Goal: Information Seeking & Learning: Learn about a topic

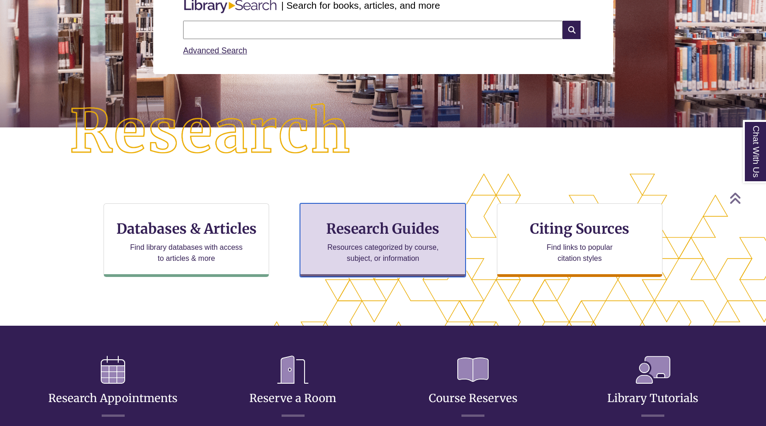
click at [363, 249] on p "Resources categorized by course, subject, or information" at bounding box center [383, 253] width 120 height 22
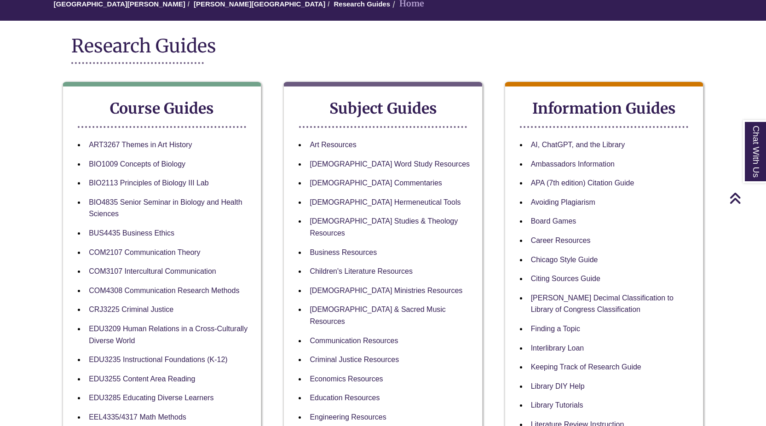
scroll to position [184, 0]
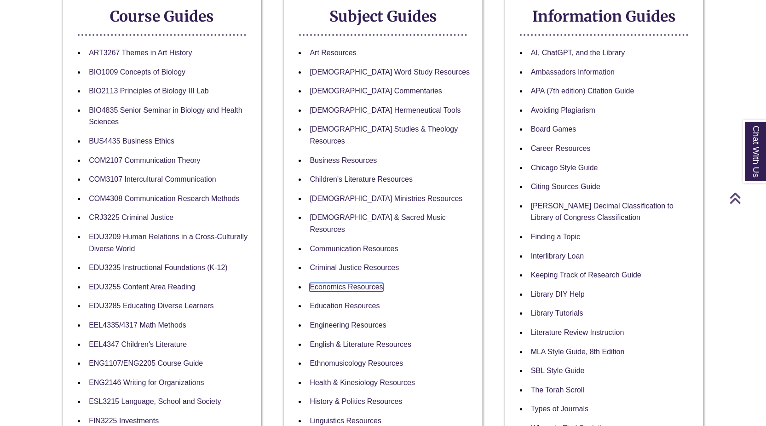
click at [328, 283] on link "Economics Resources" at bounding box center [346, 287] width 73 height 9
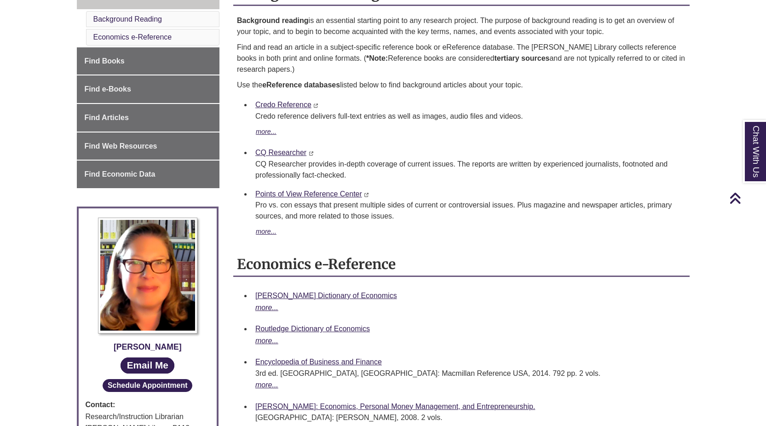
scroll to position [184, 0]
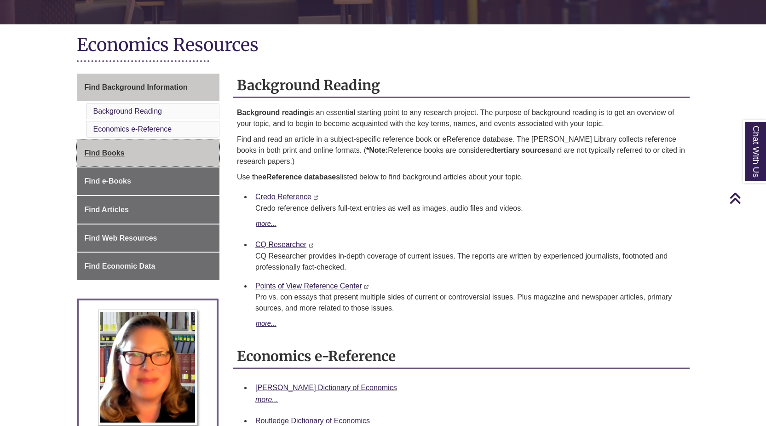
click at [107, 161] on link "Find Books" at bounding box center [148, 153] width 143 height 28
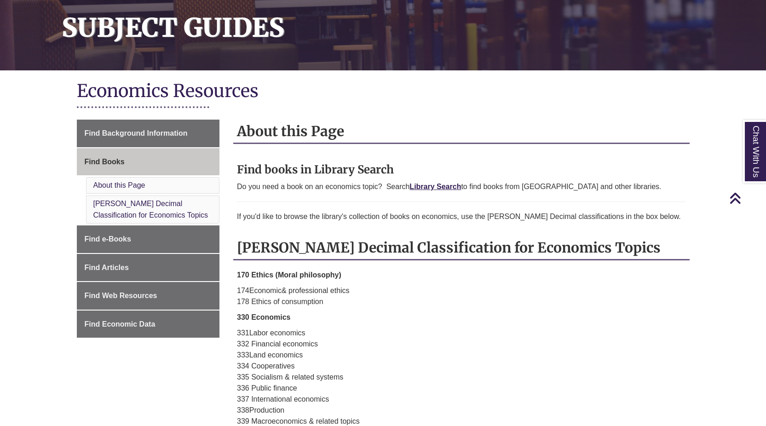
scroll to position [230, 0]
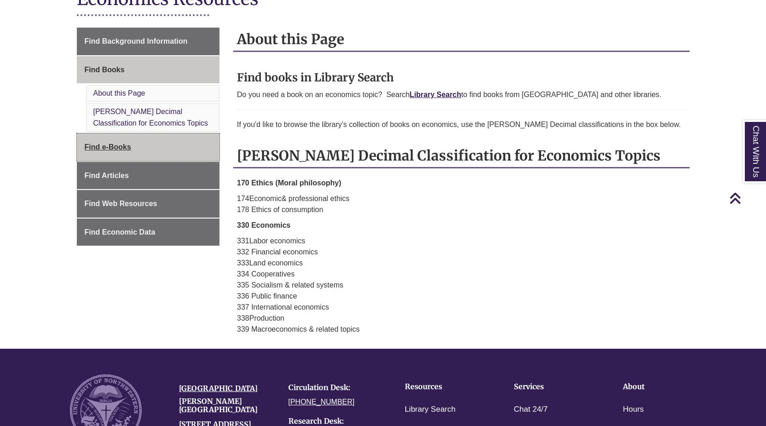
click at [94, 152] on link "Find e-Books" at bounding box center [148, 147] width 143 height 28
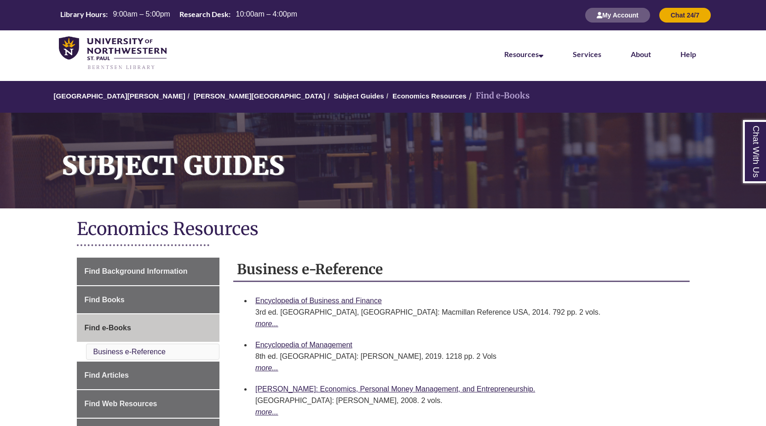
scroll to position [184, 0]
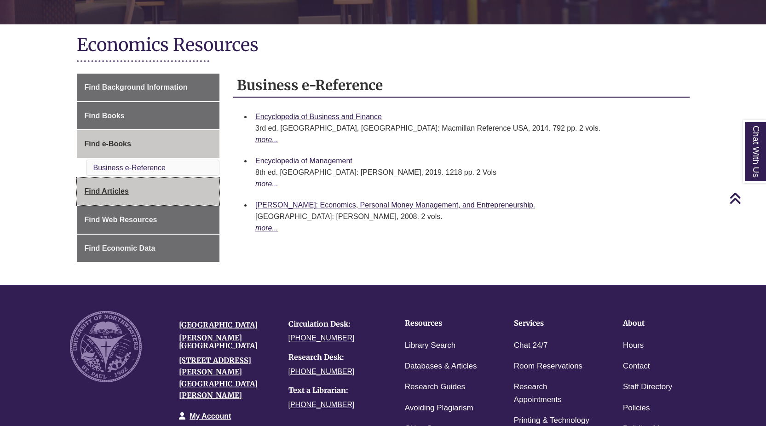
click at [176, 197] on link "Find Articles" at bounding box center [148, 192] width 143 height 28
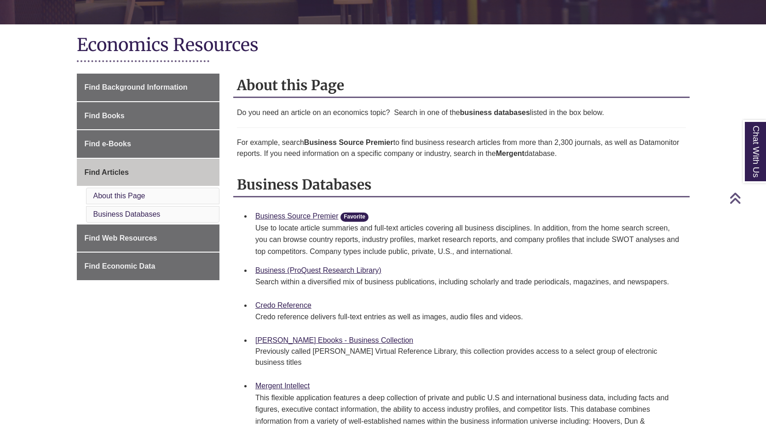
scroll to position [322, 0]
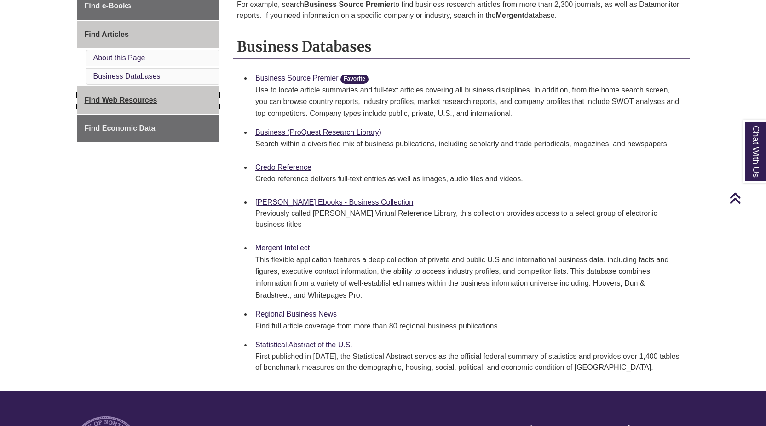
click at [158, 101] on link "Find Web Resources" at bounding box center [148, 100] width 143 height 28
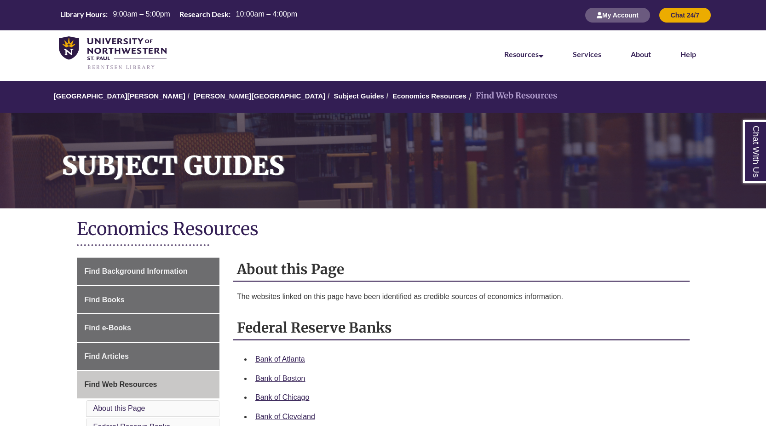
scroll to position [92, 0]
